Goal: Entertainment & Leisure: Consume media (video, audio)

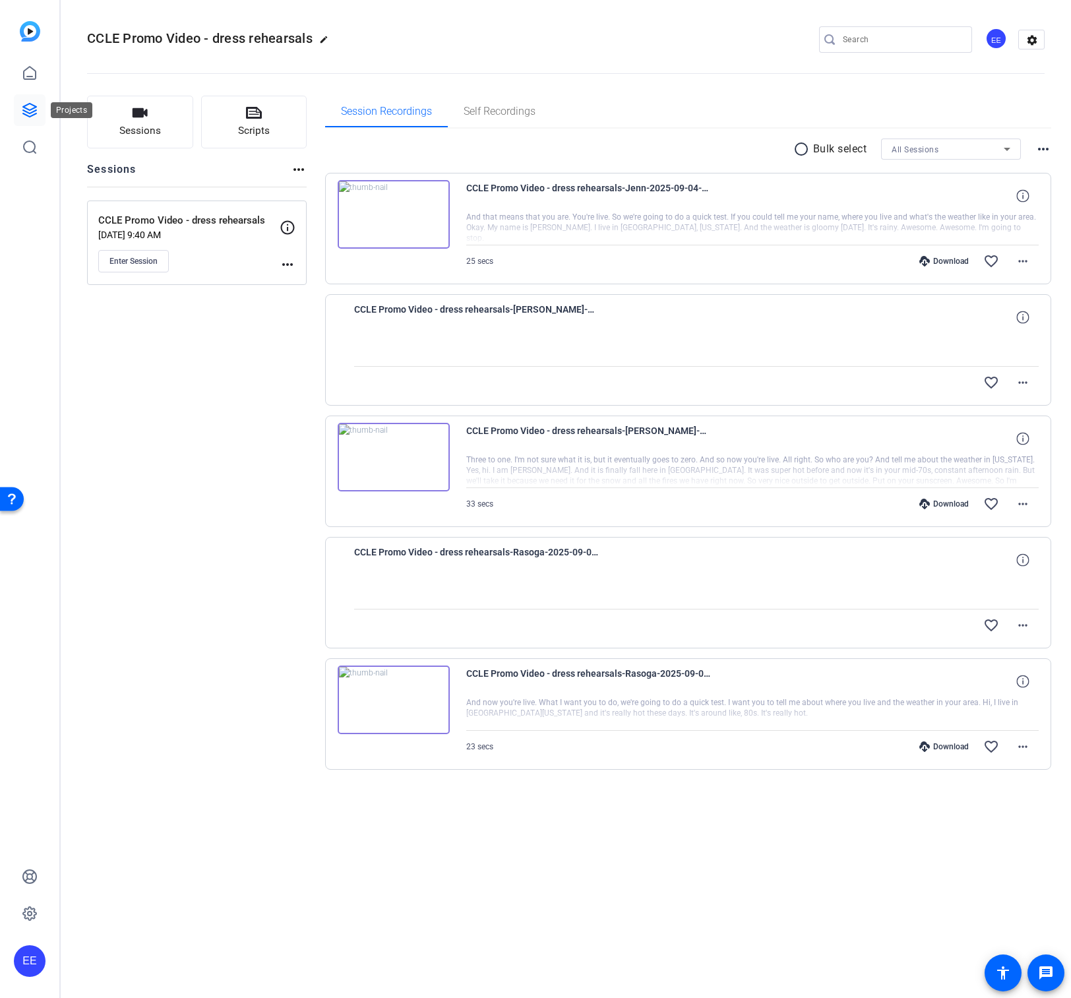
click at [28, 111] on icon at bounding box center [30, 110] width 16 height 16
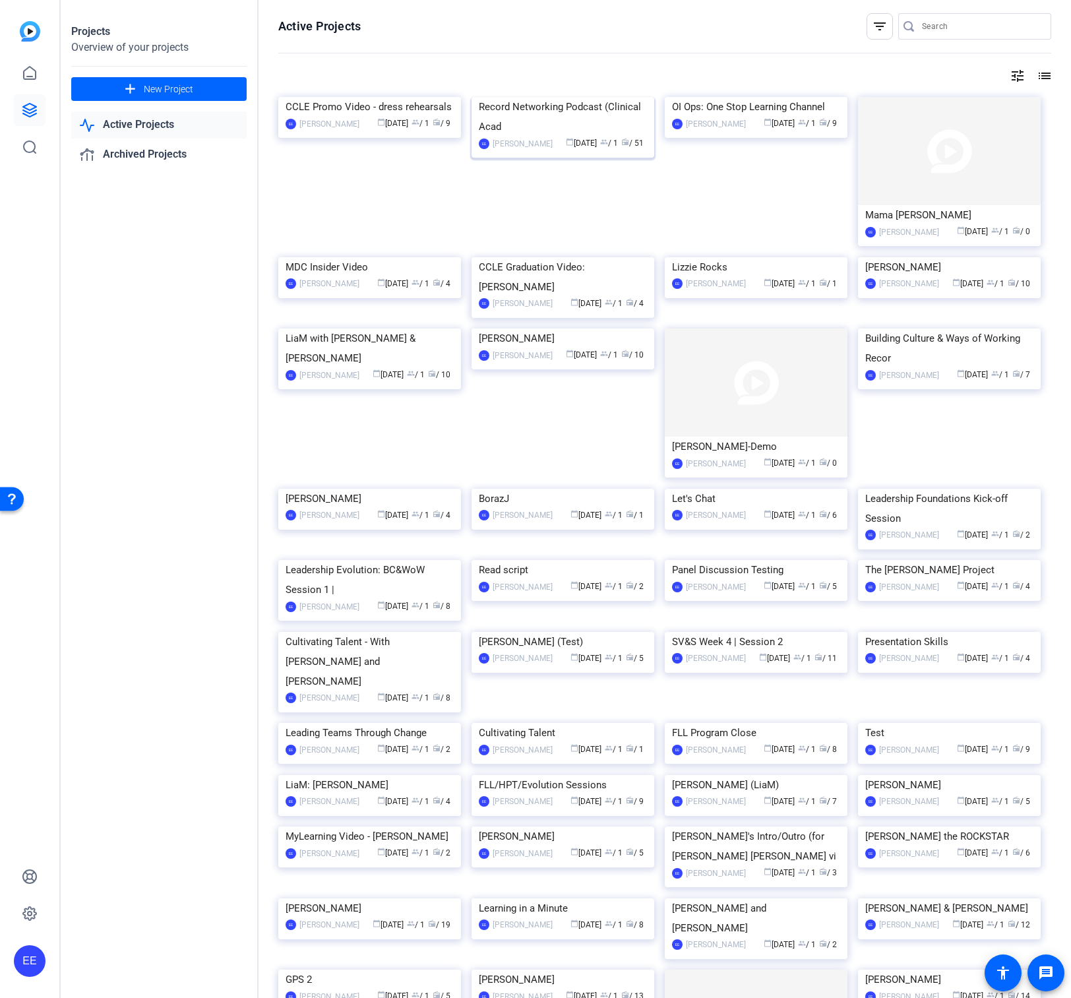
click at [547, 136] on div "Record Networking Podcast (Clinical Acad" at bounding box center [563, 117] width 168 height 40
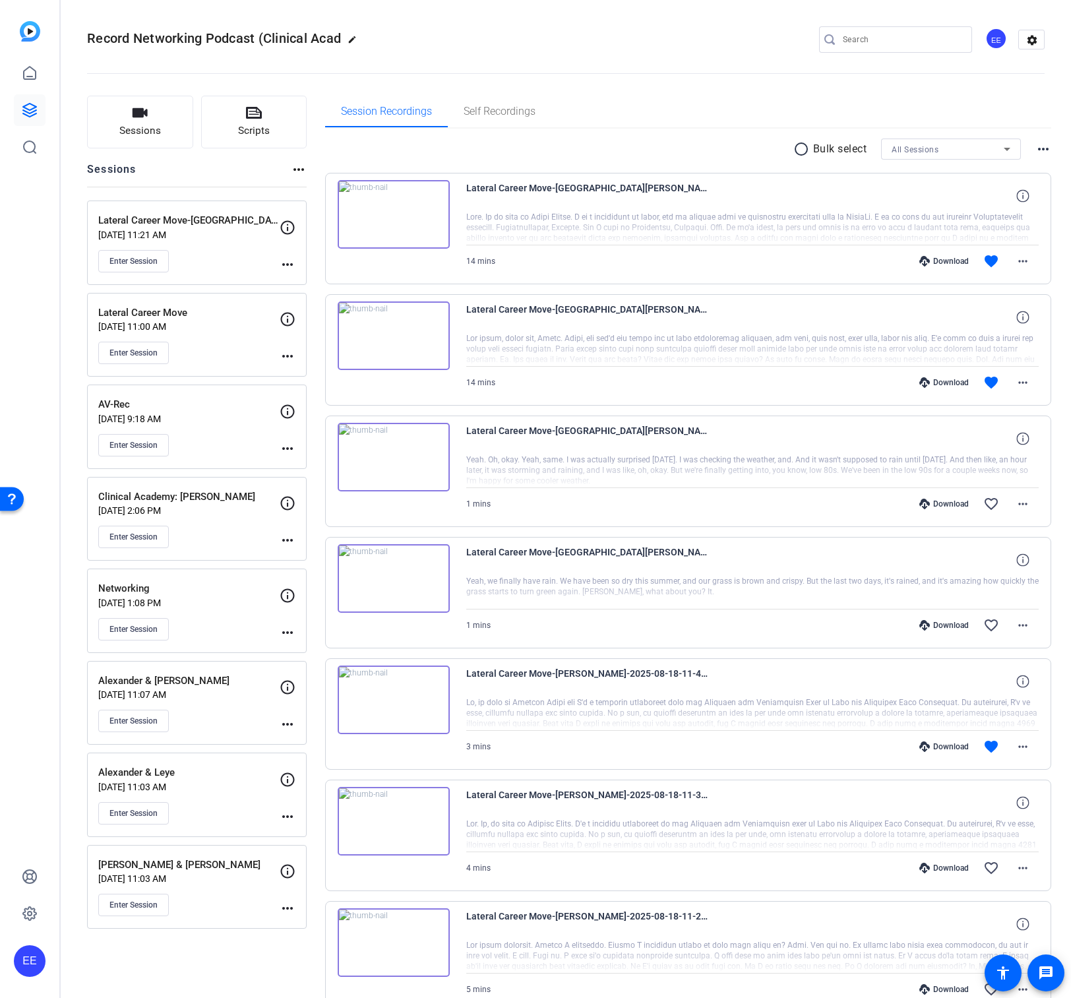
click at [387, 220] on img at bounding box center [394, 214] width 112 height 69
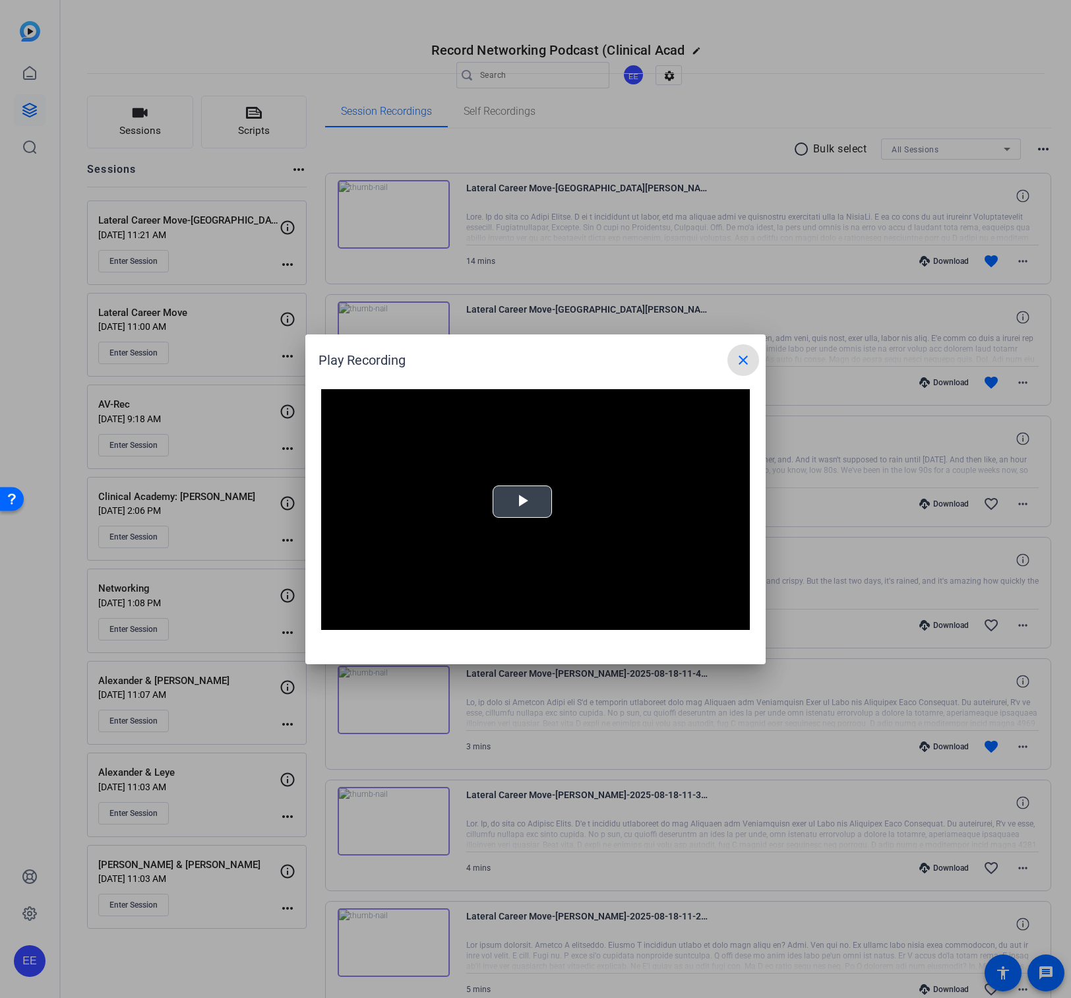
click at [522, 501] on span "Video Player" at bounding box center [522, 501] width 0 height 0
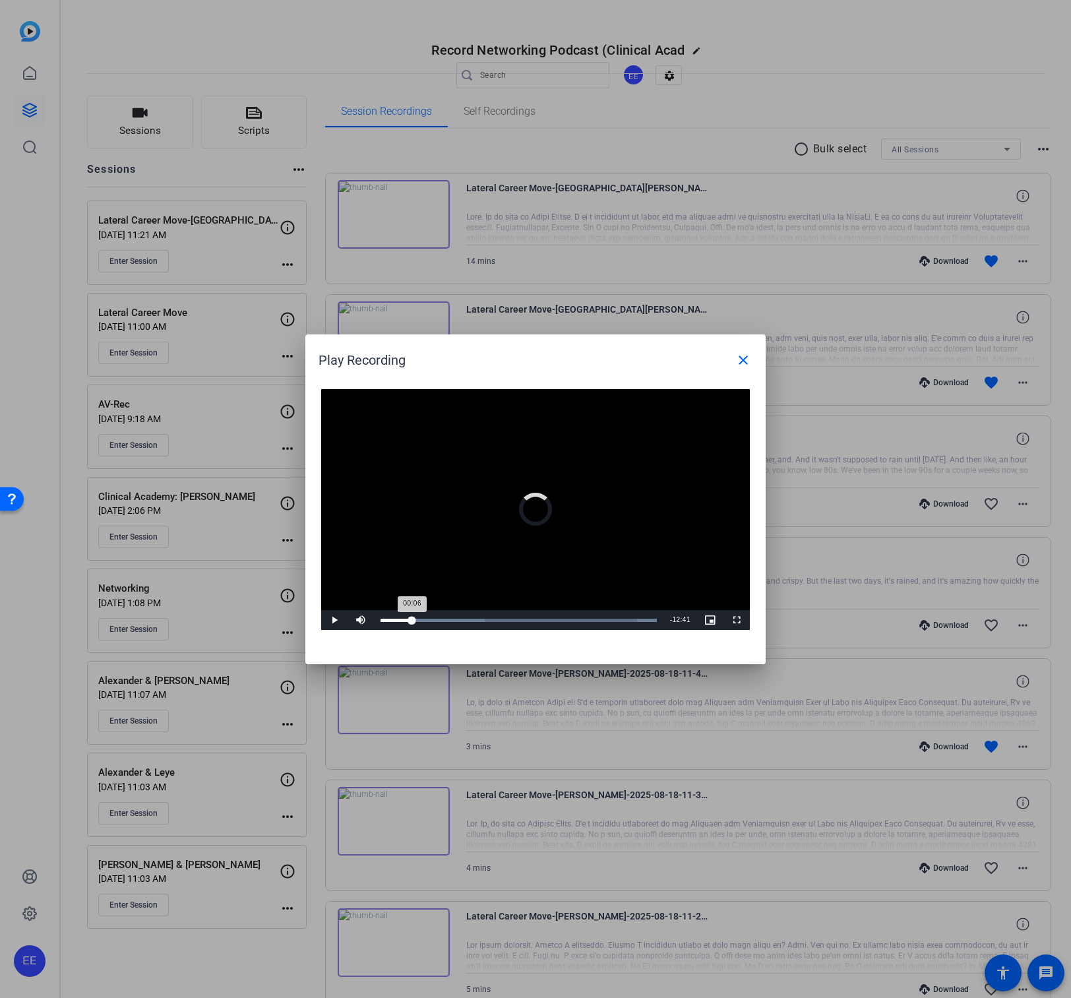
click at [411, 623] on div "Loaded : 100.00% 01:38 00:06" at bounding box center [518, 620] width 289 height 20
click at [429, 619] on div "Loaded : 100.00% 02:31 02:31" at bounding box center [518, 619] width 276 height 3
click at [405, 620] on div "Loaded : 100.00% 01:17 02:32" at bounding box center [518, 619] width 276 height 3
click at [391, 620] on div "Loaded : 100.00% 00:32 01:18" at bounding box center [518, 619] width 276 height 3
click at [431, 619] on div "Loaded : 100.00% 02:35 00:34" at bounding box center [518, 619] width 276 height 3
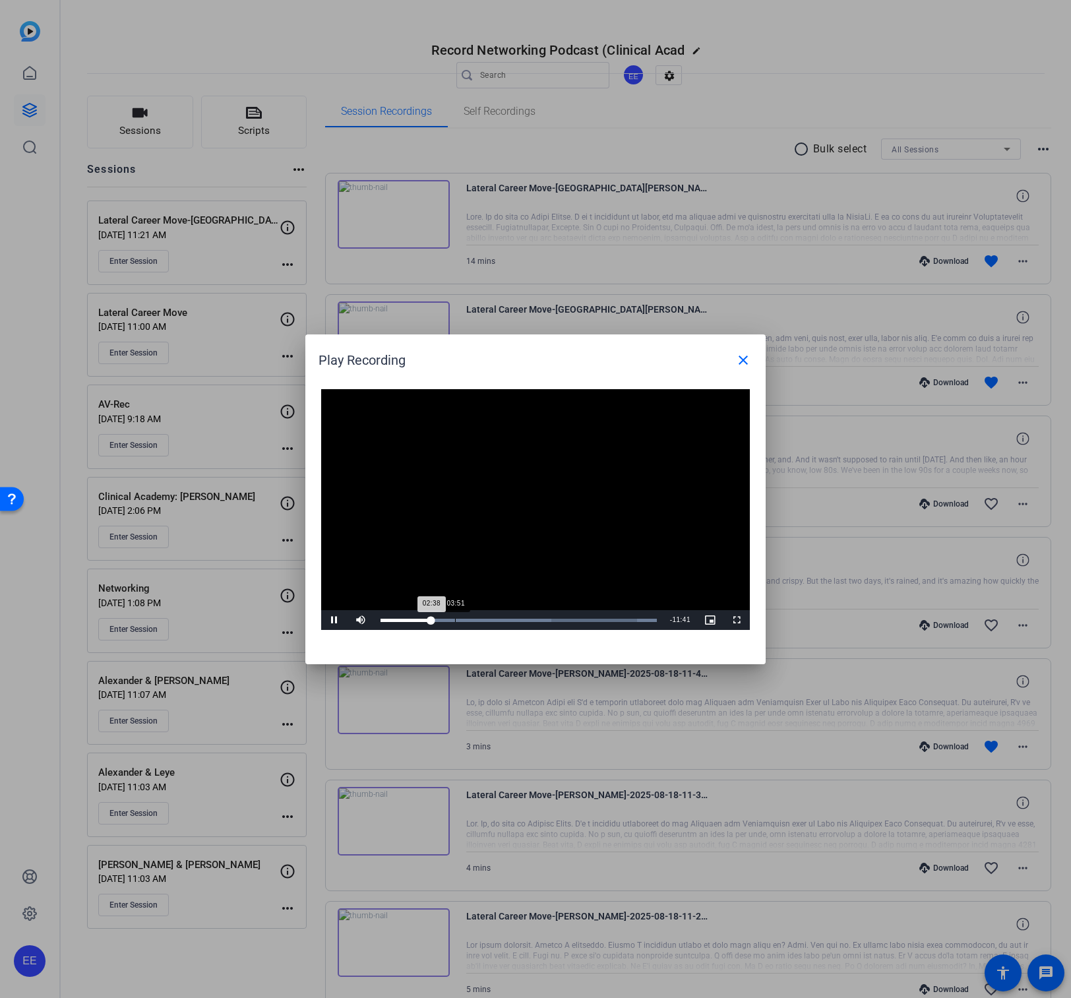
click at [455, 618] on div "Loaded : 100.00% 03:51 02:38" at bounding box center [518, 619] width 276 height 3
click at [485, 618] on div "Loaded : 100.00% 05:26 03:54" at bounding box center [518, 619] width 276 height 3
click at [523, 618] on div "Loaded : 100.00% 06:52 05:28" at bounding box center [520, 619] width 280 height 3
click at [557, 619] on div "Loaded : 100.00% 09:02 07:19" at bounding box center [520, 619] width 280 height 3
click at [732, 371] on span at bounding box center [743, 360] width 32 height 32
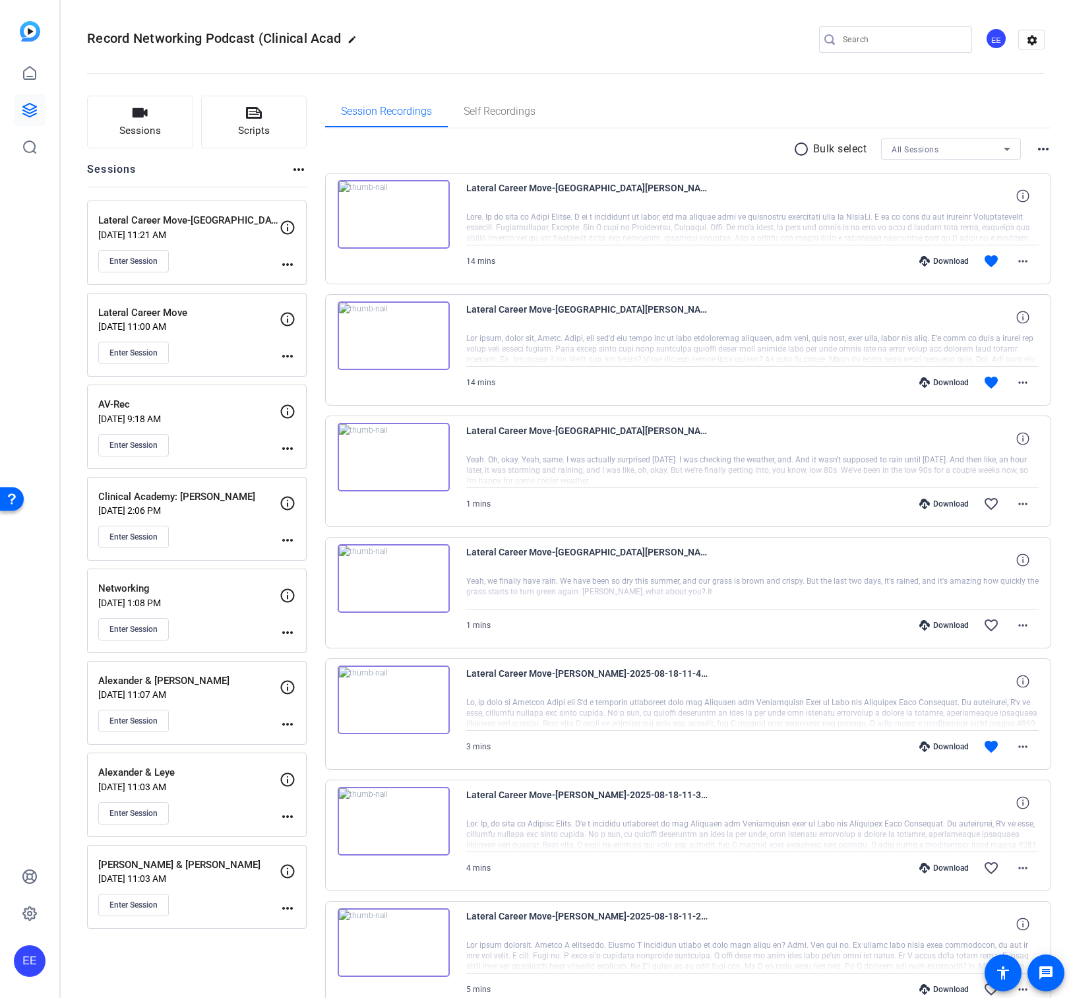
click at [732, 371] on div "Download favorite more_horiz" at bounding box center [838, 383] width 401 height 32
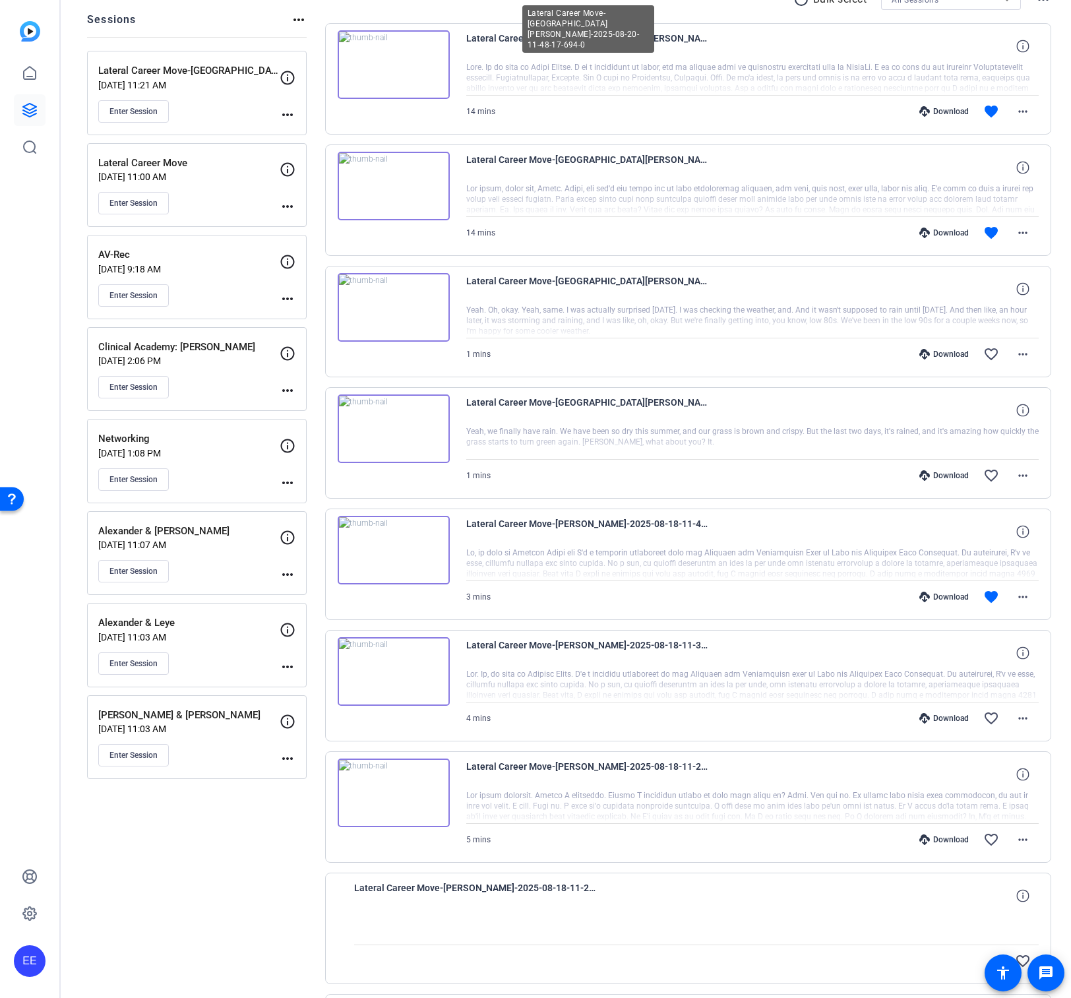
scroll to position [133, 0]
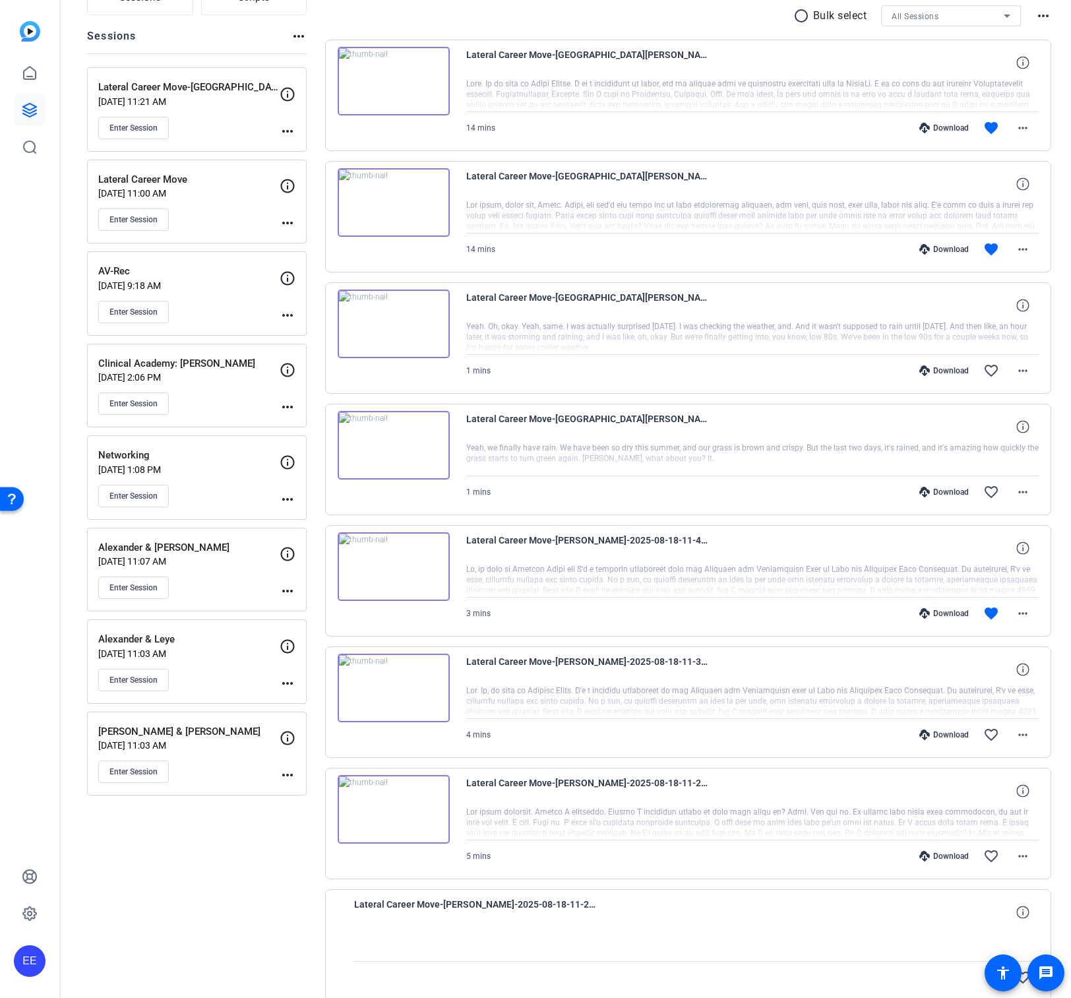
click at [412, 204] on img at bounding box center [394, 202] width 112 height 69
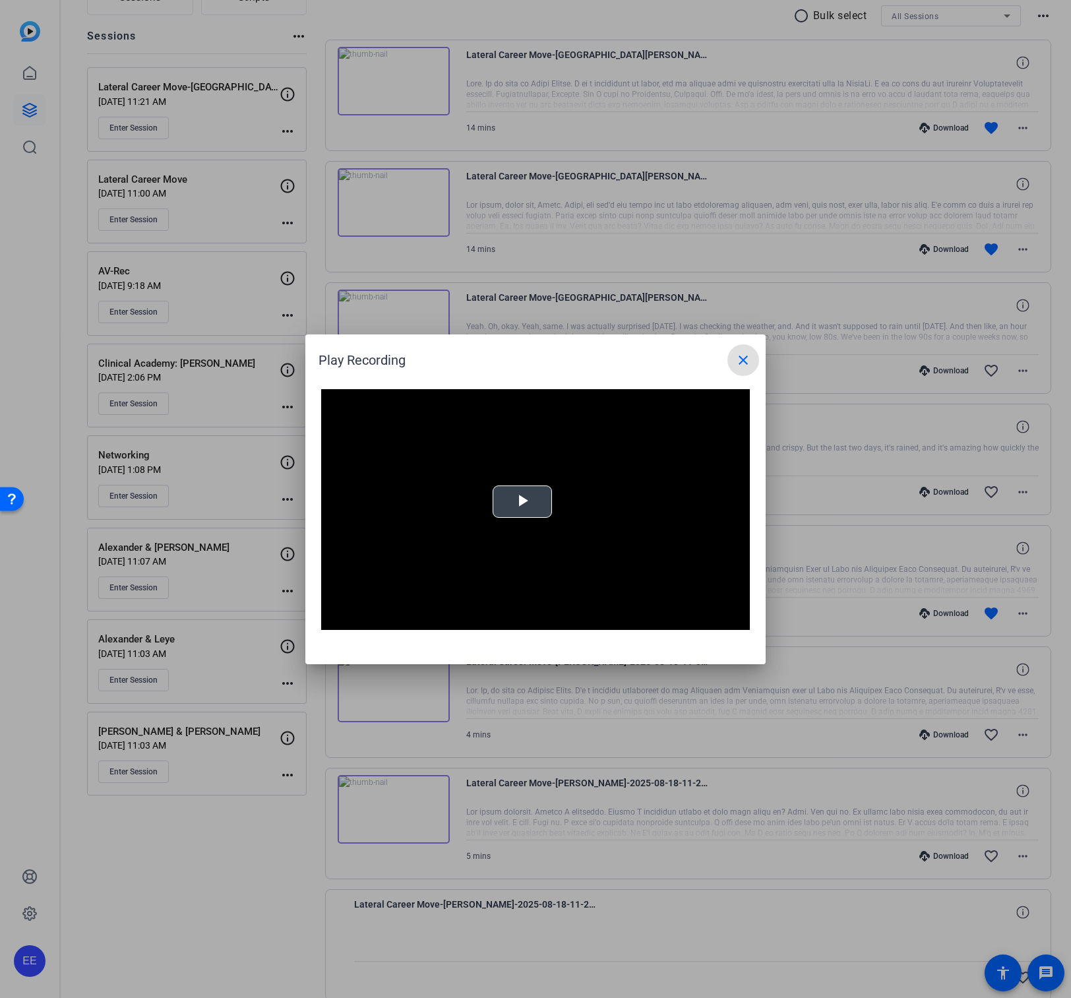
click at [522, 501] on span "Video Player" at bounding box center [522, 501] width 0 height 0
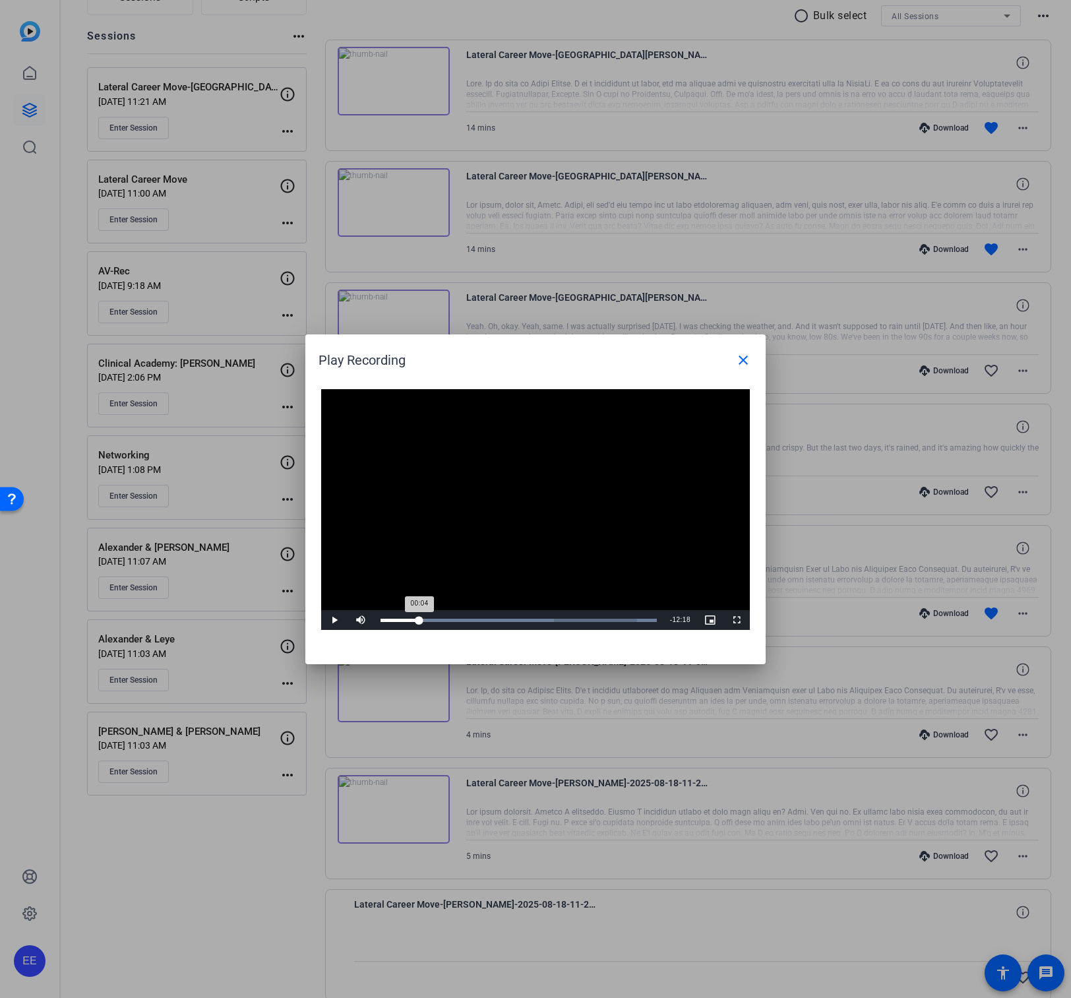
click at [419, 616] on div "Loaded : 100.00% 02:01 00:04" at bounding box center [518, 620] width 289 height 20
click at [340, 620] on span "Video Player" at bounding box center [334, 620] width 26 height 0
click at [328, 620] on span "Video Player" at bounding box center [334, 620] width 26 height 0
click at [457, 623] on div "Loaded : 100.00% 03:57 02:09" at bounding box center [518, 620] width 289 height 20
click at [745, 356] on mat-icon "close" at bounding box center [743, 360] width 16 height 16
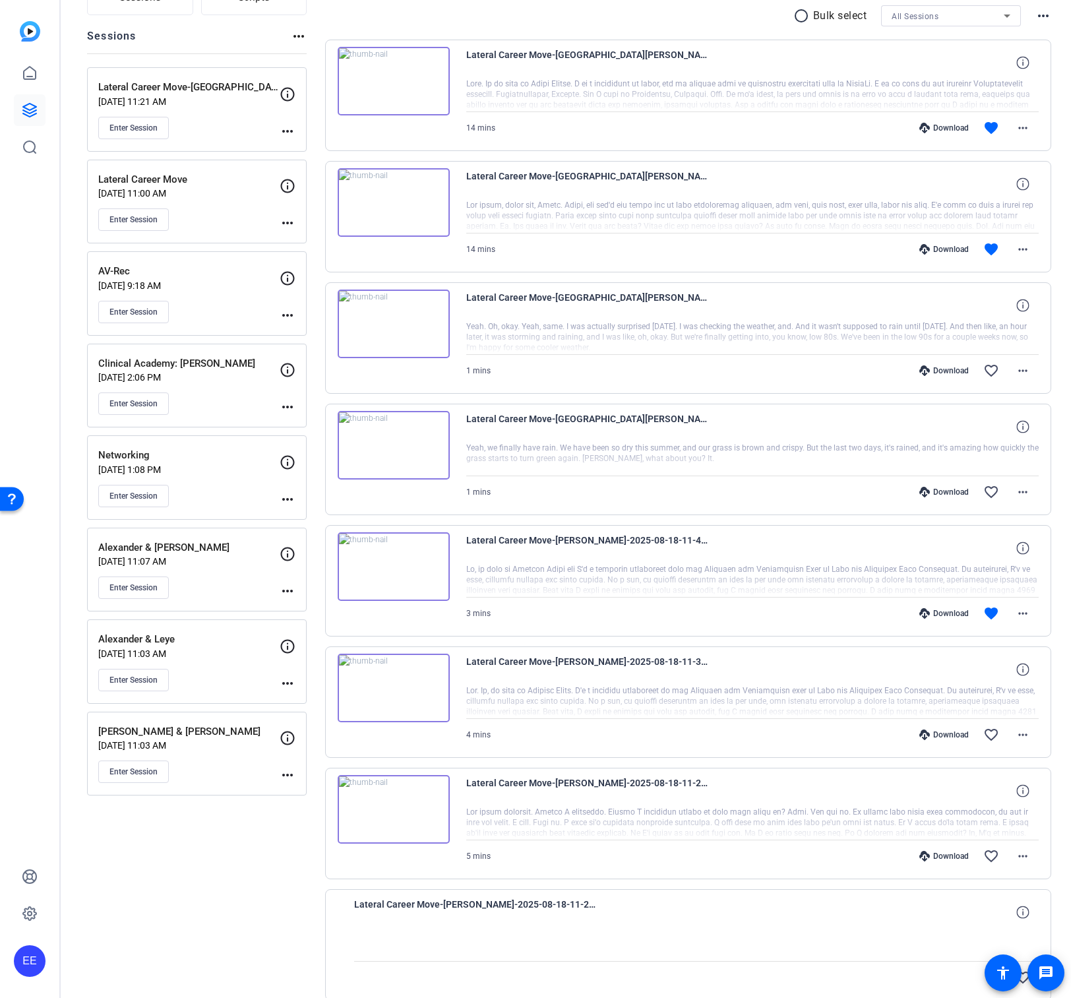
scroll to position [0, 0]
